Goal: Transaction & Acquisition: Purchase product/service

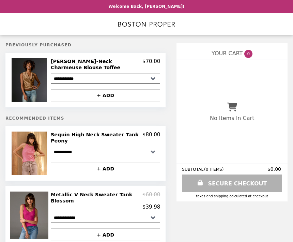
select select "**********"
select select "*********"
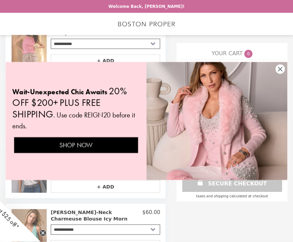
scroll to position [108, 0]
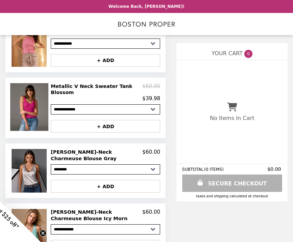
click at [132, 199] on div "Close dialog Wait-Unexpected Chic Awaits 20% OFF $200+ PLUS FREE SHIPPING . Use…" at bounding box center [146, 121] width 293 height 242
click at [33, 114] on img at bounding box center [30, 107] width 40 height 48
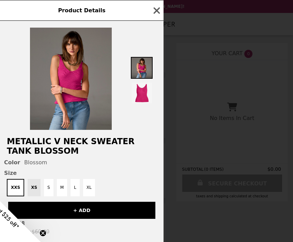
scroll to position [0, 0]
click at [155, 12] on icon "button" at bounding box center [157, 10] width 6 height 6
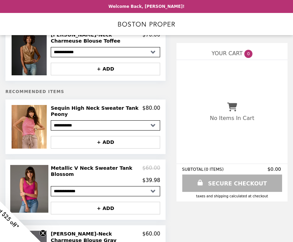
scroll to position [26, 0]
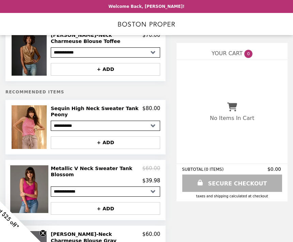
click at [127, 127] on select "**********" at bounding box center [105, 126] width 109 height 10
click at [33, 132] on img at bounding box center [30, 127] width 36 height 44
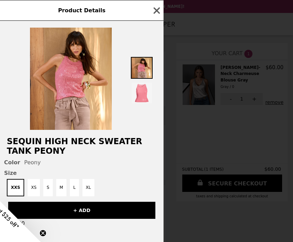
scroll to position [0, 0]
click at [161, 11] on icon "button" at bounding box center [157, 10] width 10 height 10
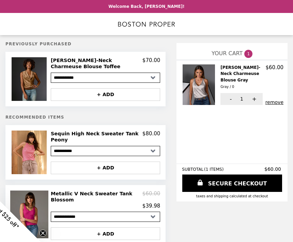
click at [277, 99] on button "remove" at bounding box center [274, 101] width 18 height 5
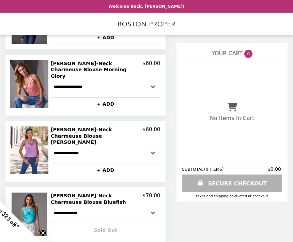
scroll to position [377, 0]
click at [69, 71] on h2 "[PERSON_NAME]-Neck Charmeuse Blouse Morning Glory" at bounding box center [97, 69] width 92 height 19
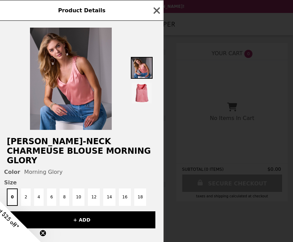
scroll to position [0, 0]
click at [160, 12] on icon "button" at bounding box center [157, 10] width 10 height 10
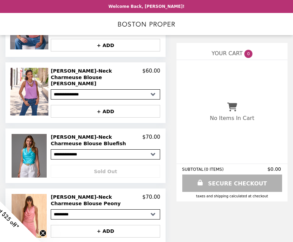
scroll to position [459, 0]
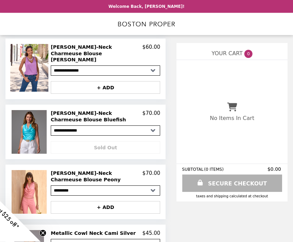
click at [278, 142] on div "No Items In Cart" at bounding box center [231, 112] width 111 height 104
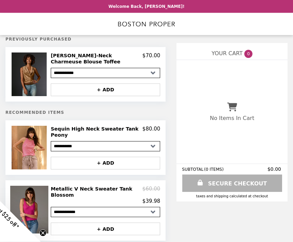
scroll to position [0, 0]
